Goal: Navigation & Orientation: Find specific page/section

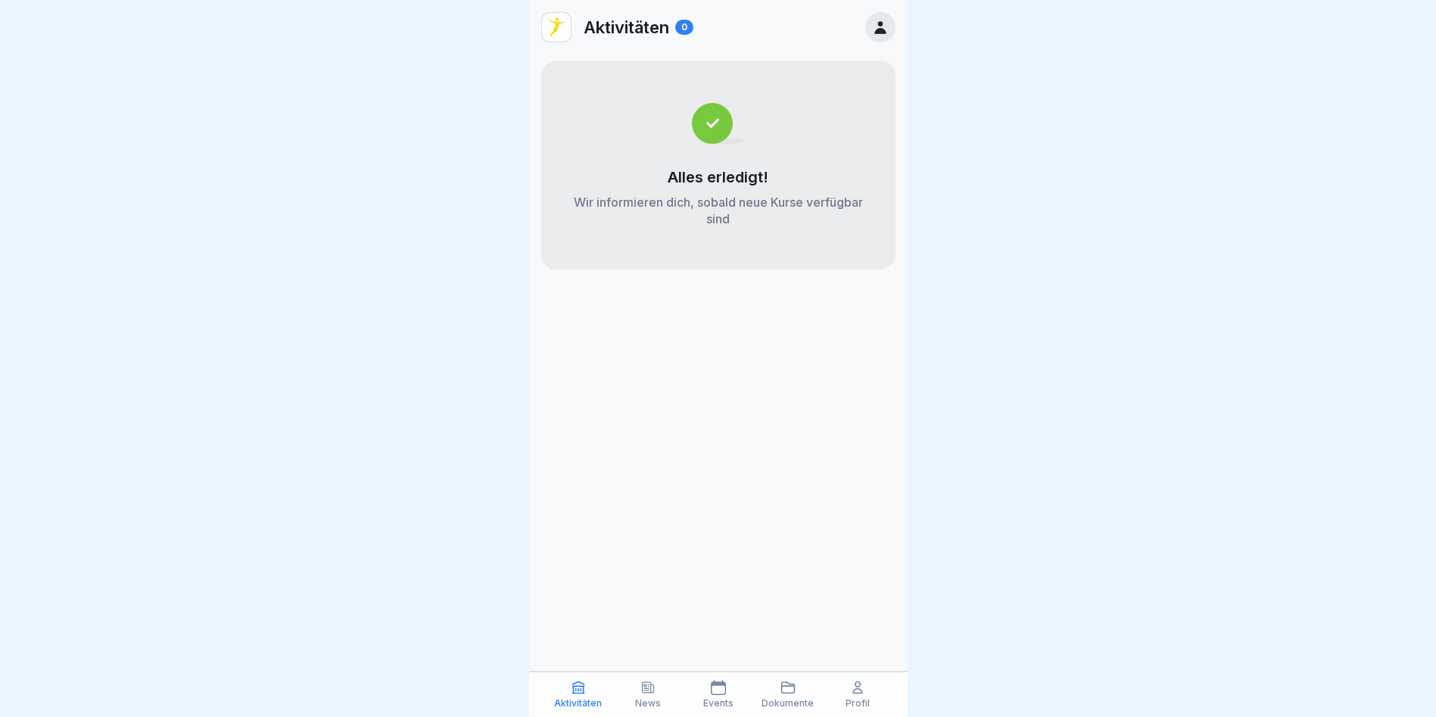
click at [643, 689] on icon at bounding box center [647, 687] width 15 height 15
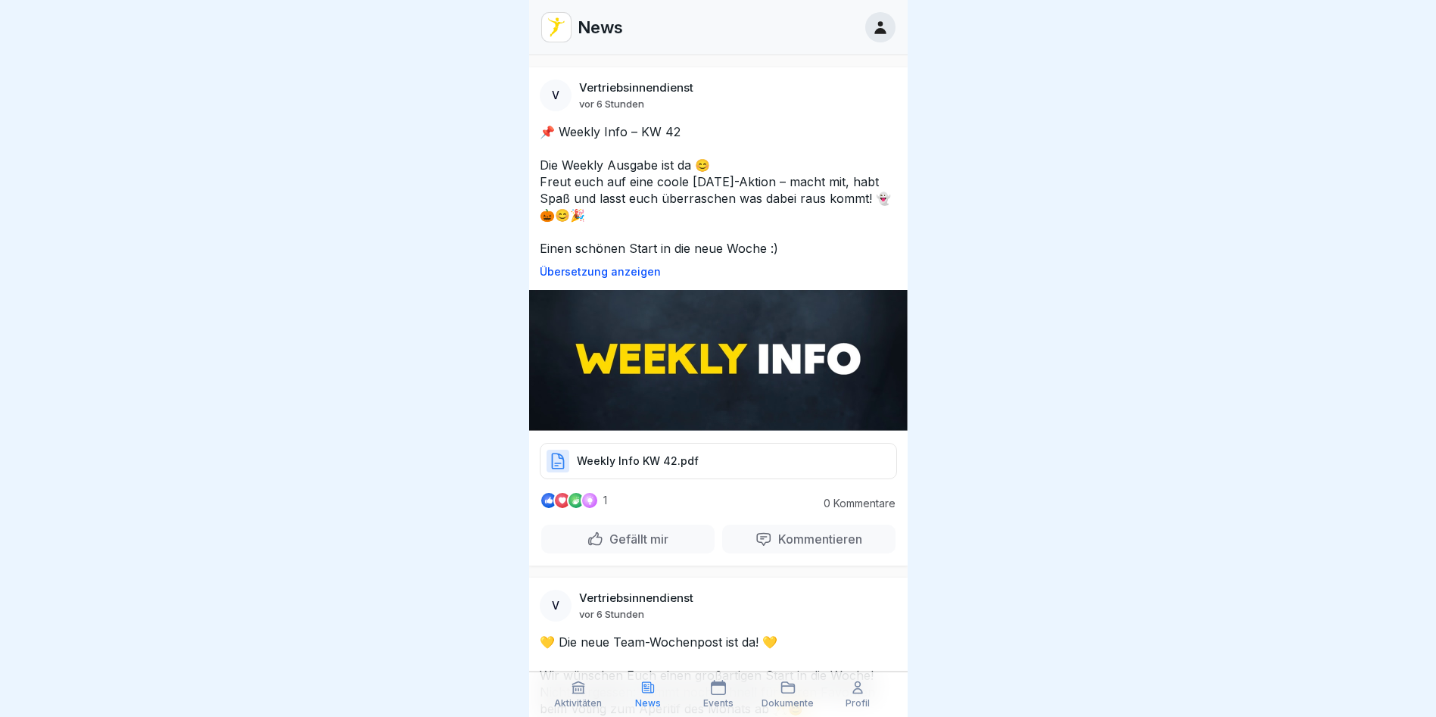
click at [801, 689] on div "Dokumente" at bounding box center [788, 694] width 62 height 29
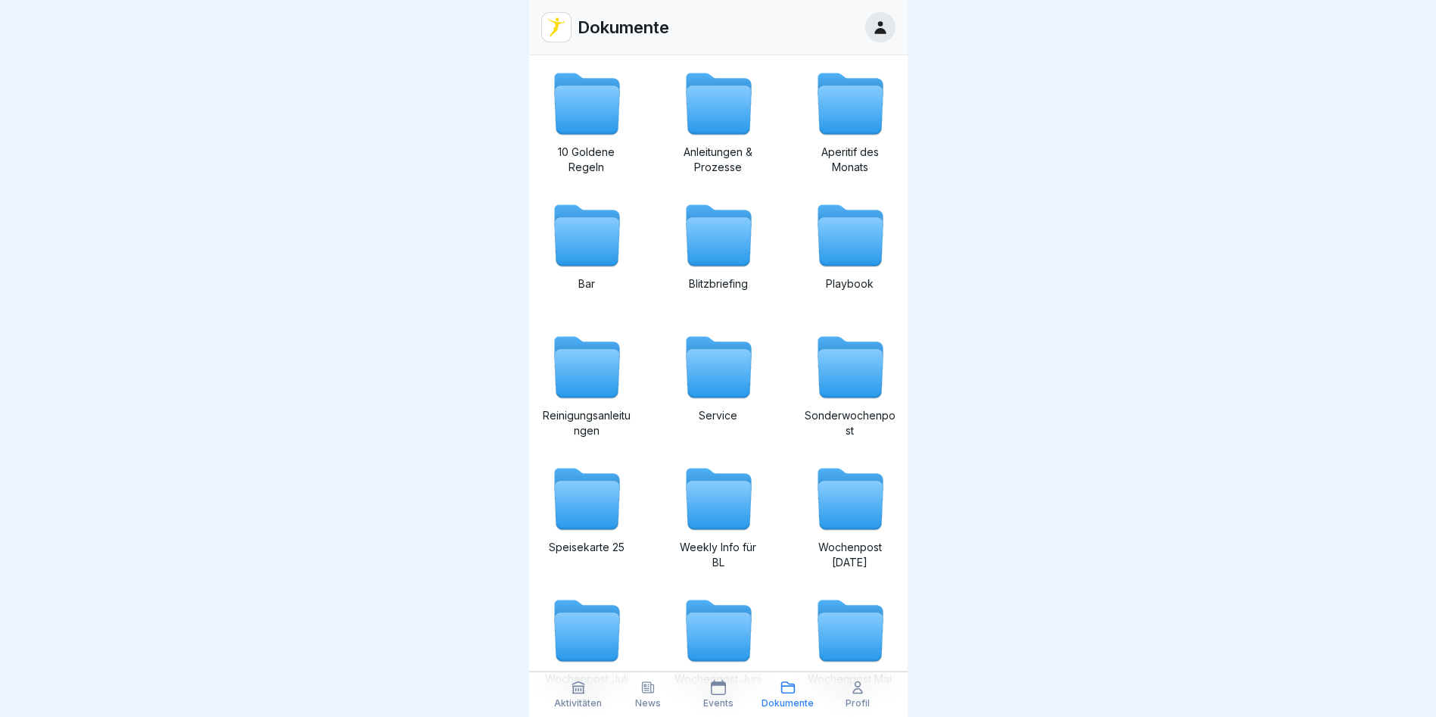
click at [864, 690] on icon at bounding box center [857, 687] width 15 height 15
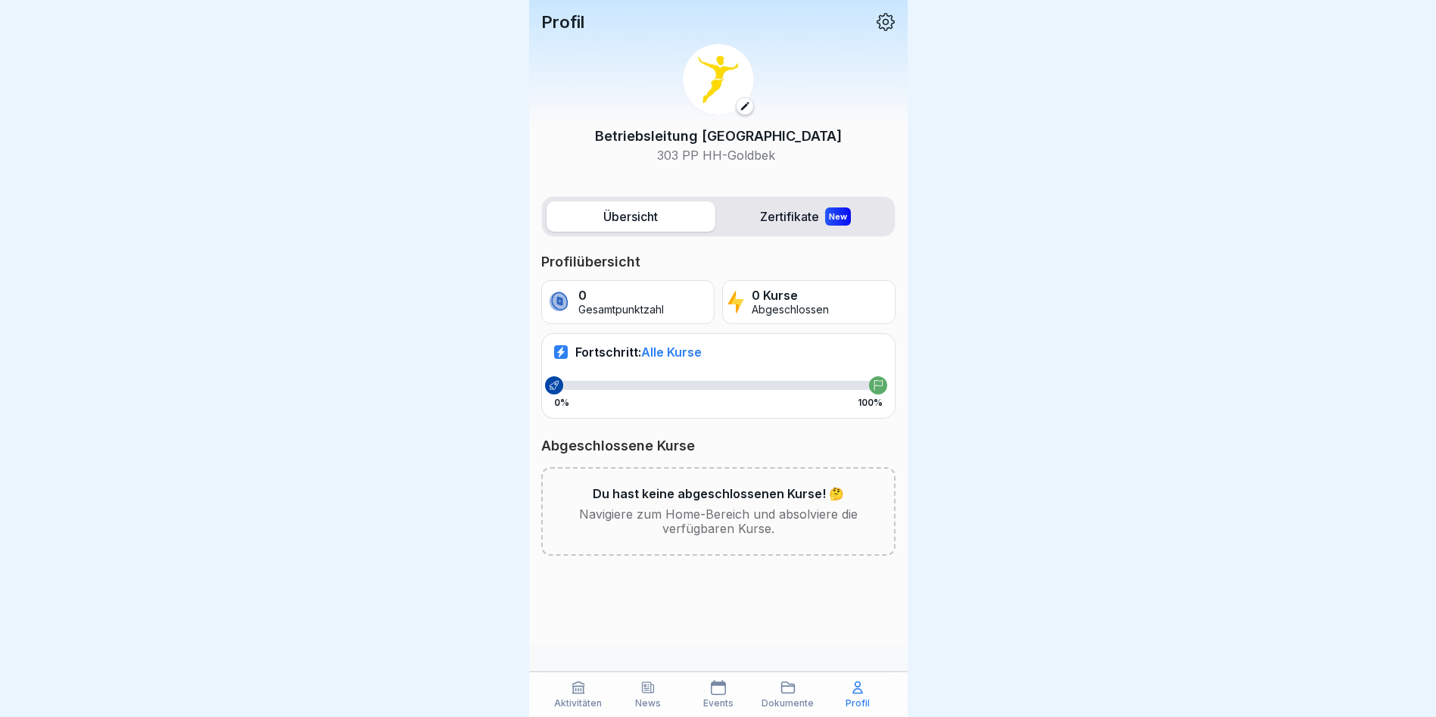
click at [801, 215] on label "Zertifikate New" at bounding box center [805, 216] width 169 height 30
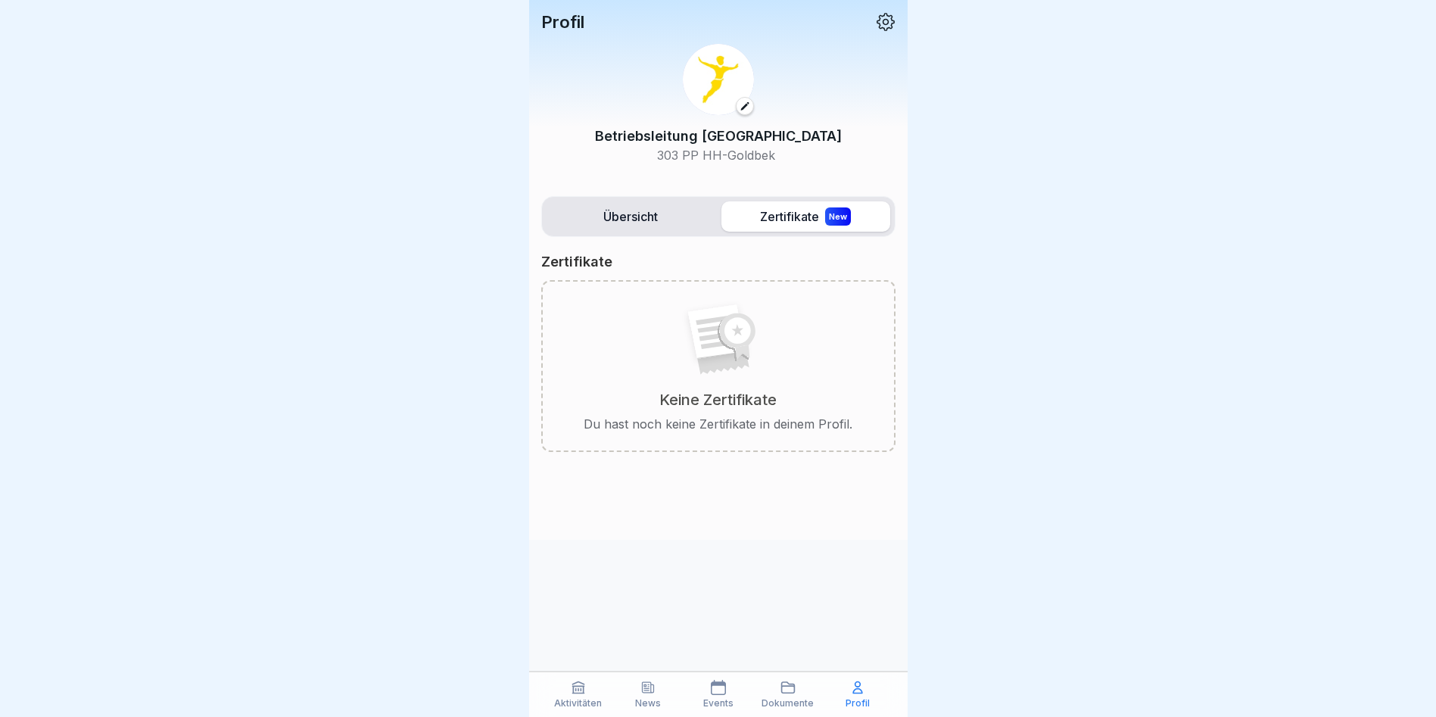
click at [587, 699] on p "Aktivitäten" at bounding box center [578, 703] width 48 height 11
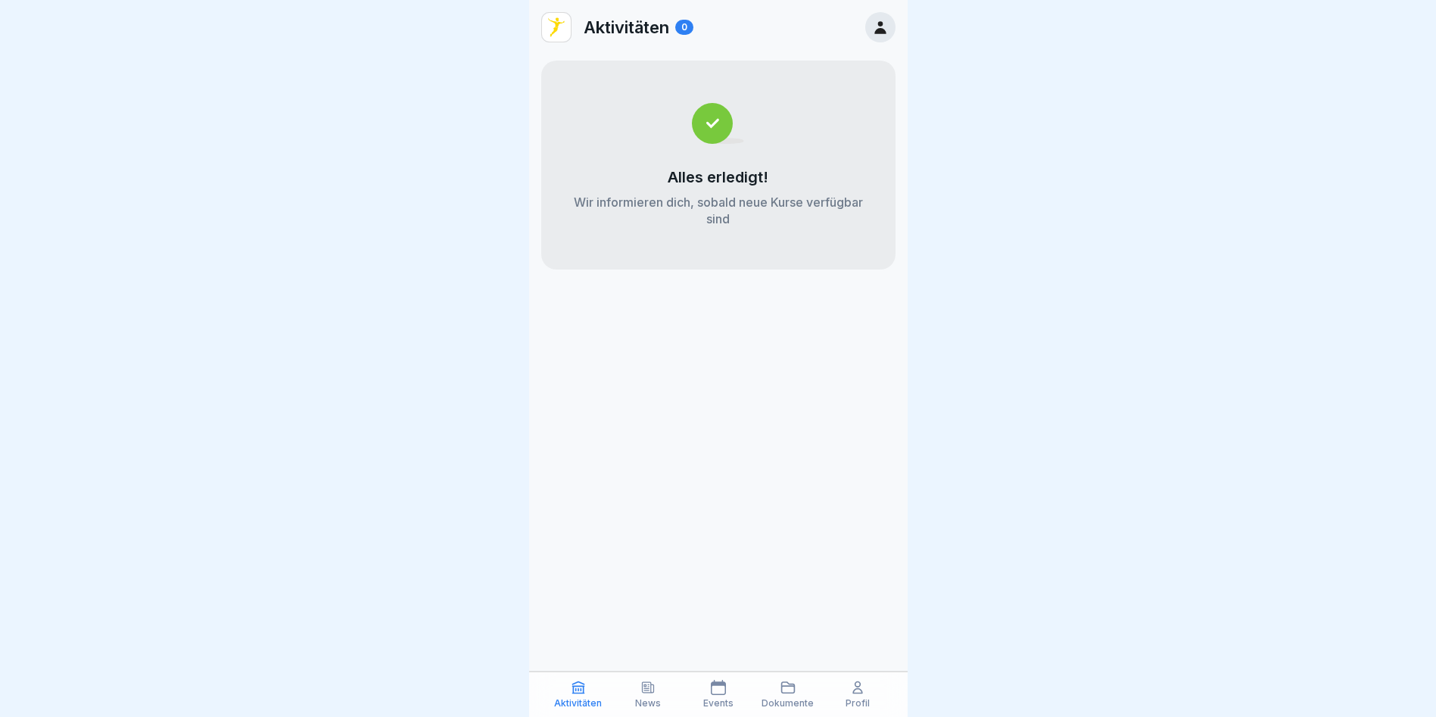
click at [647, 696] on div "News" at bounding box center [648, 694] width 62 height 29
